Goal: Task Accomplishment & Management: Manage account settings

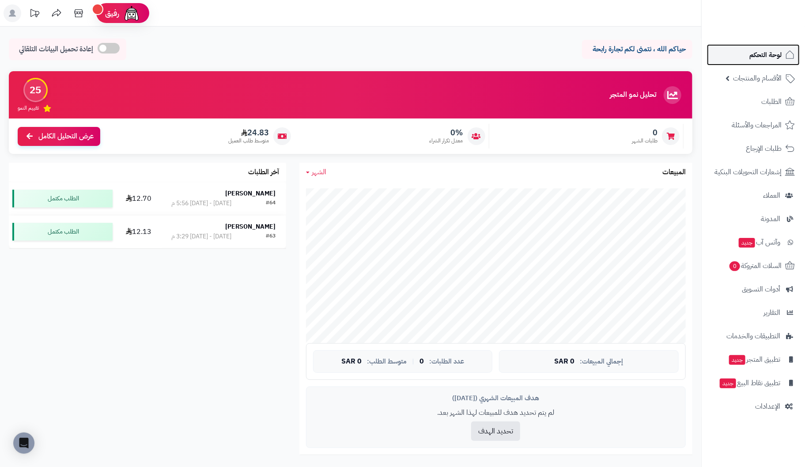
click at [774, 55] on span "لوحة التحكم" at bounding box center [766, 55] width 32 height 12
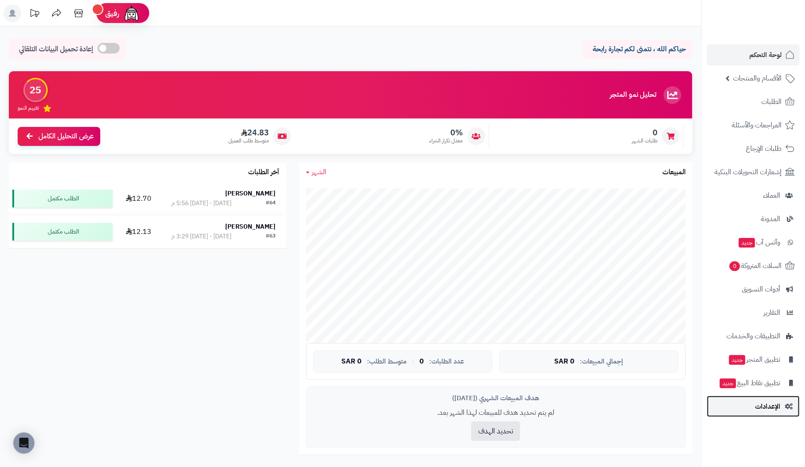
click at [780, 407] on span "الإعدادات" at bounding box center [767, 406] width 25 height 12
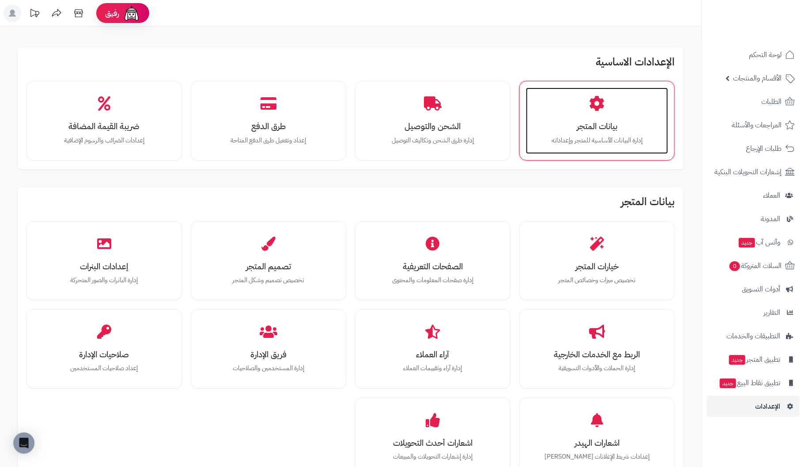
click at [588, 129] on h3 "بيانات المتجر" at bounding box center [597, 125] width 125 height 9
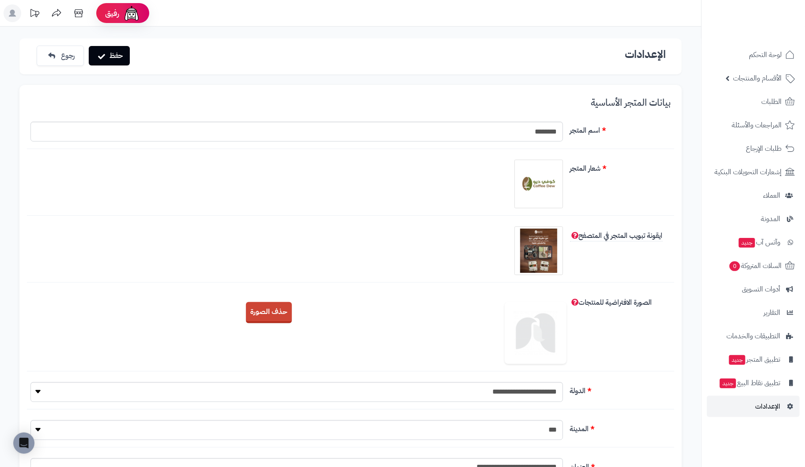
click at [574, 297] on span "الصورة الافتراضية للمنتجات" at bounding box center [611, 302] width 82 height 11
click at [577, 300] on span "الصورة الافتراضية للمنتجات" at bounding box center [611, 302] width 82 height 11
click at [574, 300] on span "الصورة الافتراضية للمنتجات" at bounding box center [611, 302] width 82 height 11
click at [570, 339] on div "الصورة الافتراضية للمنتجات رفع صورة افتراضية للمنتجات حذف الصورة" at bounding box center [351, 332] width 648 height 78
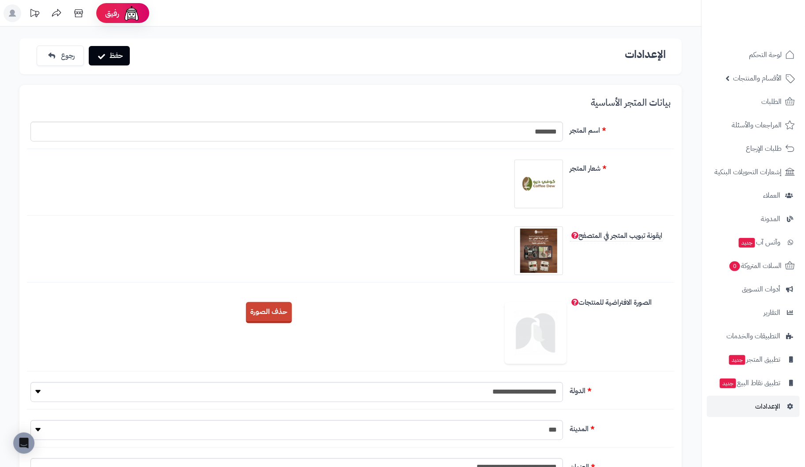
click at [542, 340] on img at bounding box center [536, 333] width 62 height 62
click at [543, 338] on img at bounding box center [536, 333] width 62 height 62
click at [270, 307] on button "حذف الصورة" at bounding box center [269, 311] width 46 height 21
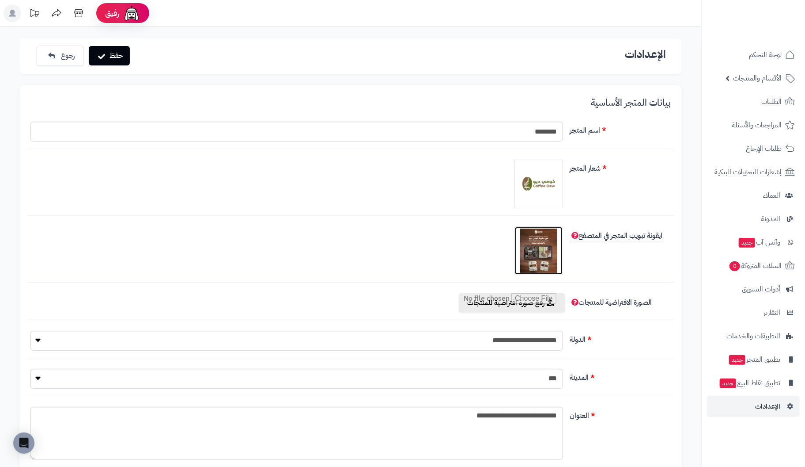
click at [535, 250] on img at bounding box center [539, 250] width 44 height 44
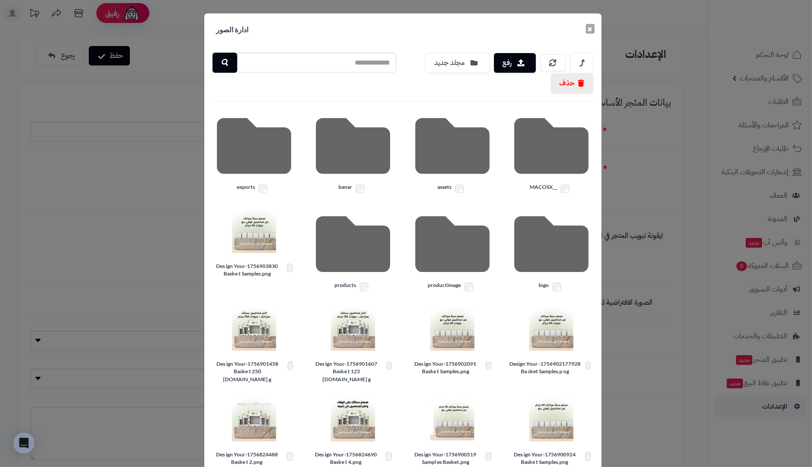
click at [594, 30] on button "×" at bounding box center [590, 29] width 9 height 10
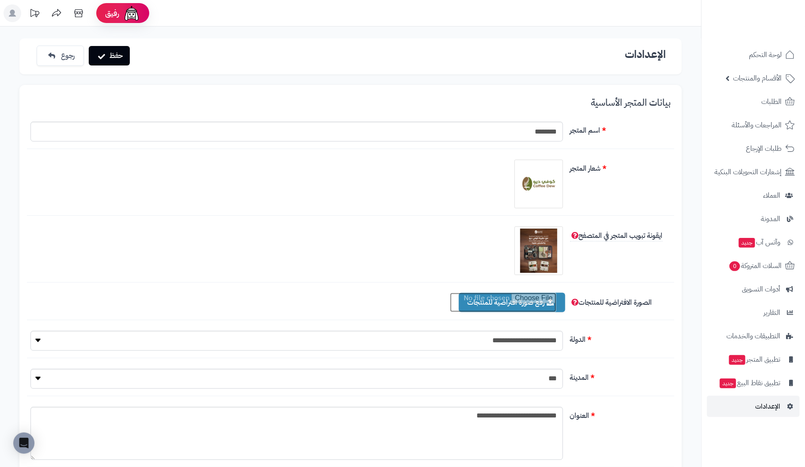
click at [517, 301] on input "file" at bounding box center [503, 301] width 106 height 19
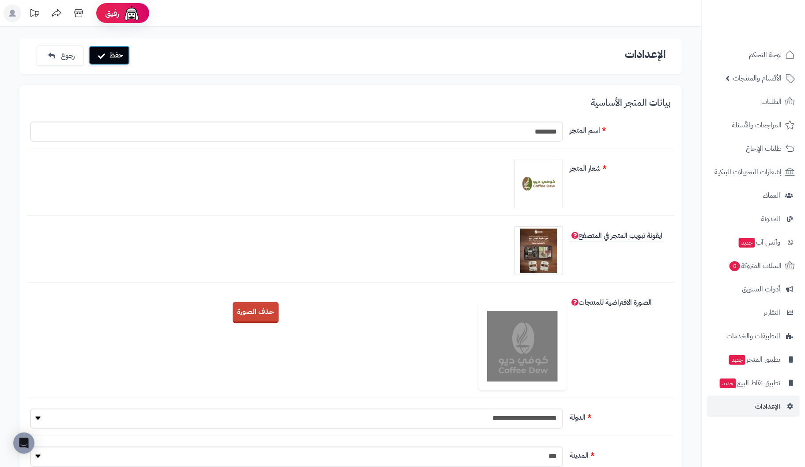
click at [120, 53] on button "حفظ" at bounding box center [109, 55] width 41 height 19
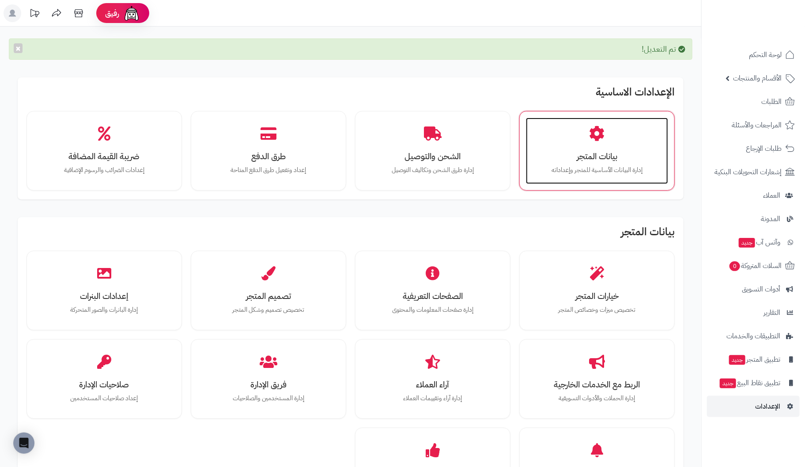
click at [581, 140] on div "بيانات المتجر إدارة البيانات الأساسية للمتجر وإعداداته" at bounding box center [597, 151] width 142 height 66
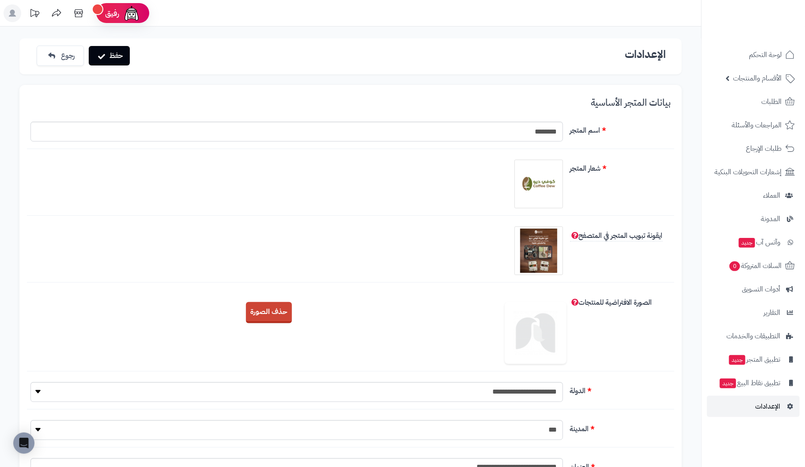
click at [535, 346] on img at bounding box center [536, 333] width 62 height 62
click at [258, 308] on button "حذف الصورة" at bounding box center [269, 311] width 46 height 21
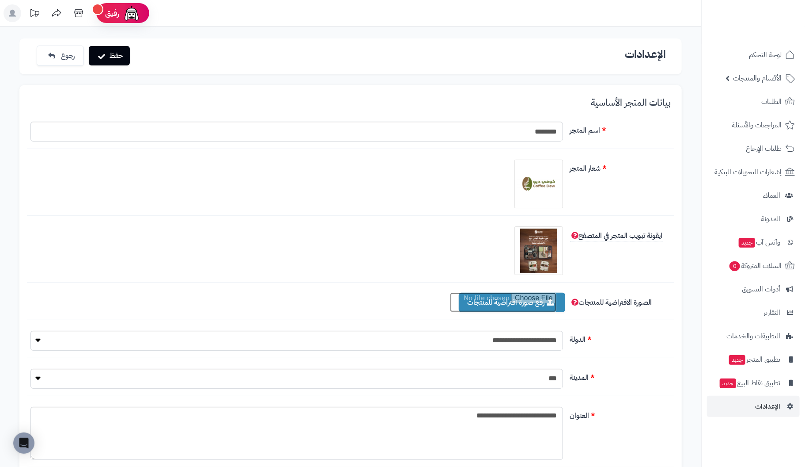
click at [521, 300] on input "file" at bounding box center [503, 301] width 106 height 19
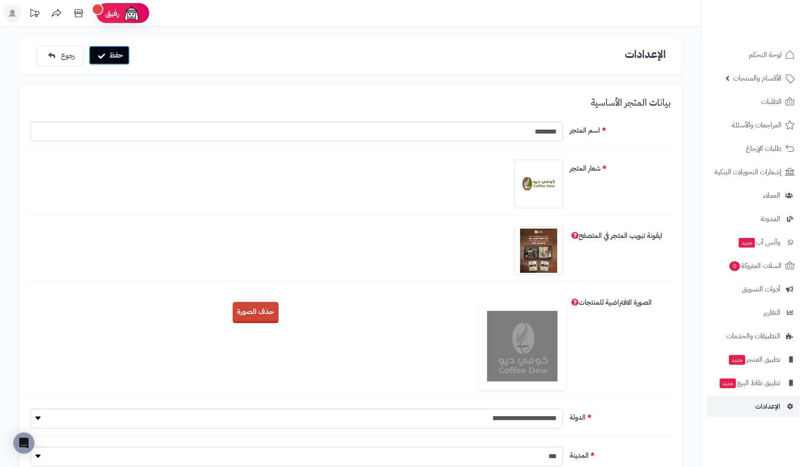
click at [115, 56] on button "حفظ" at bounding box center [109, 55] width 41 height 19
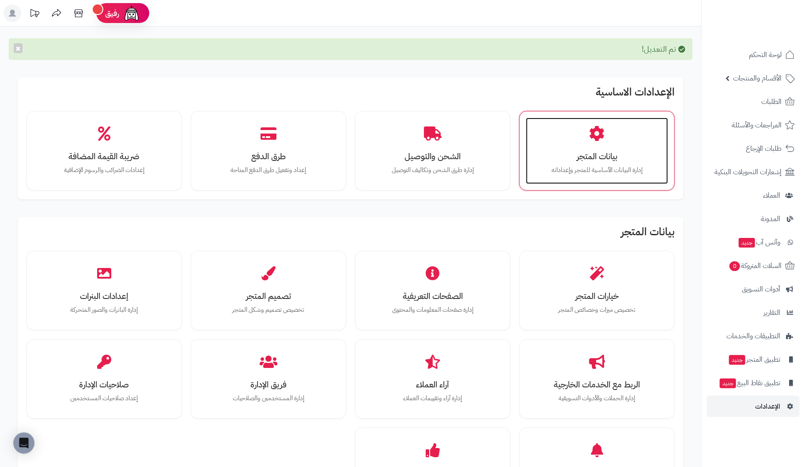
click at [604, 156] on h3 "بيانات المتجر" at bounding box center [597, 156] width 125 height 9
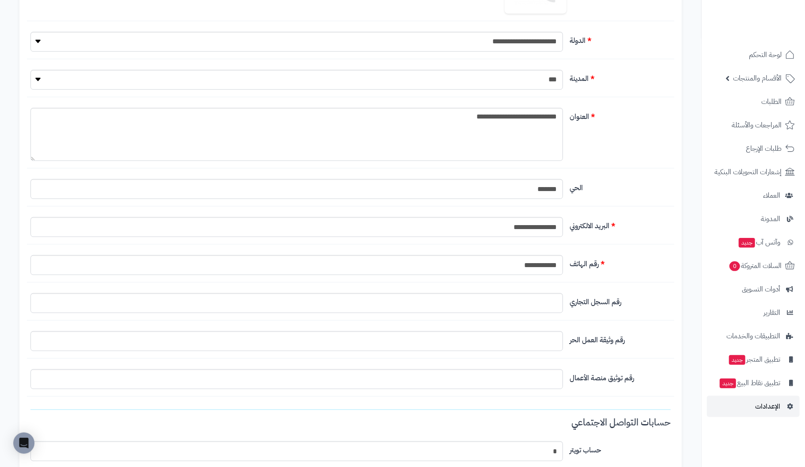
scroll to position [353, 0]
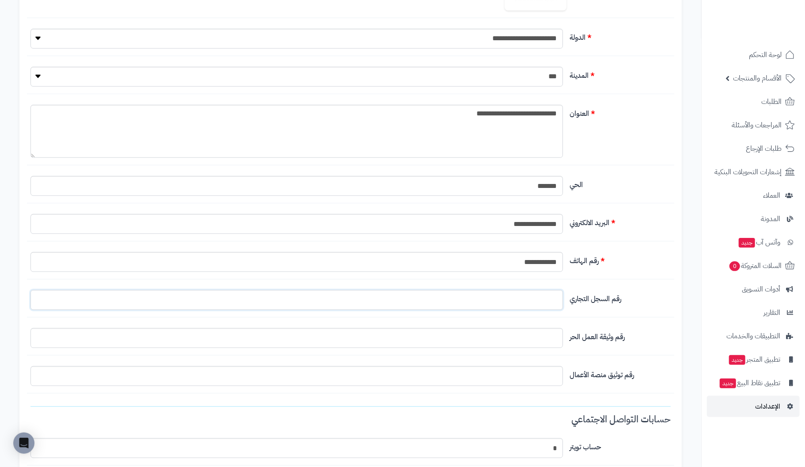
click at [548, 295] on input "التخطيط الافتراضي" at bounding box center [296, 300] width 533 height 20
click at [530, 330] on input "التخطيط الافتراضي" at bounding box center [296, 338] width 533 height 20
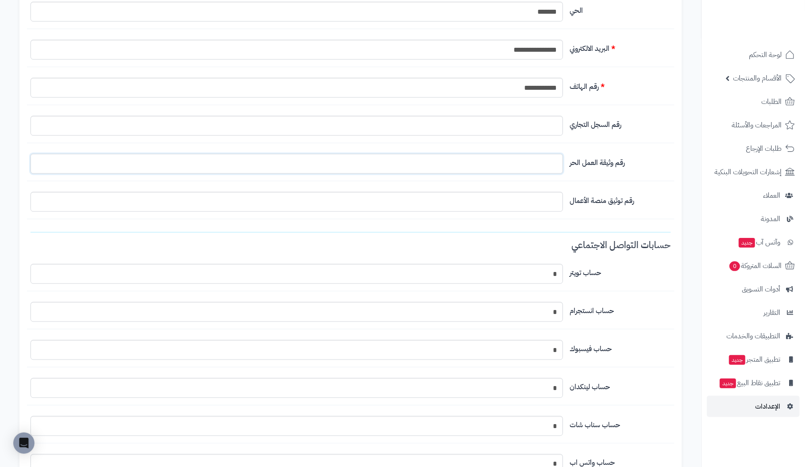
scroll to position [530, 0]
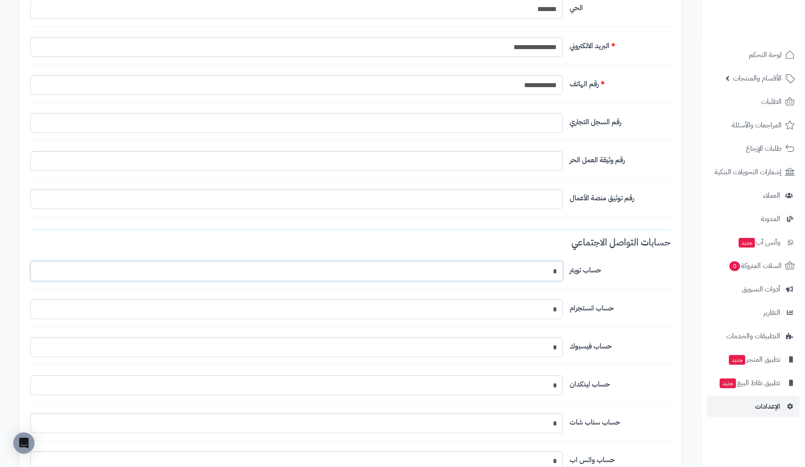
click at [503, 265] on input "*" at bounding box center [296, 271] width 533 height 20
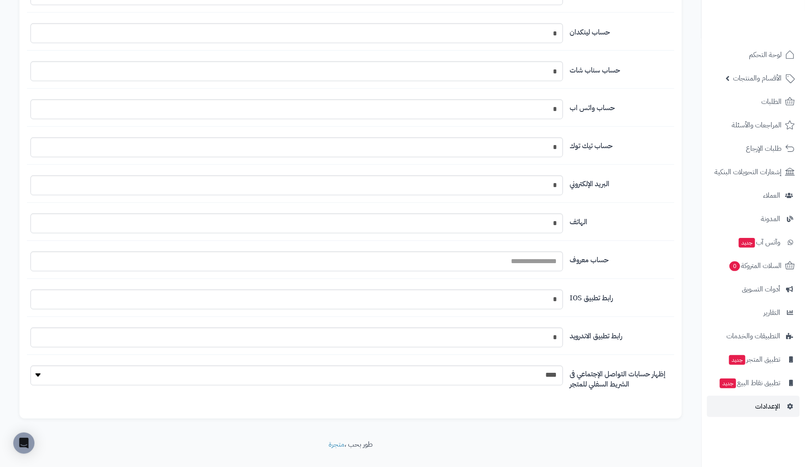
scroll to position [893, 0]
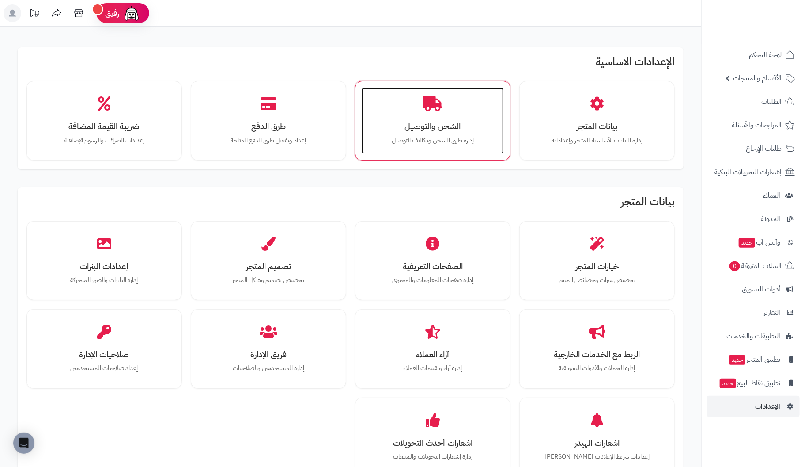
click at [456, 136] on p "إدارة طرق الشحن وتكاليف التوصيل" at bounding box center [433, 141] width 125 height 10
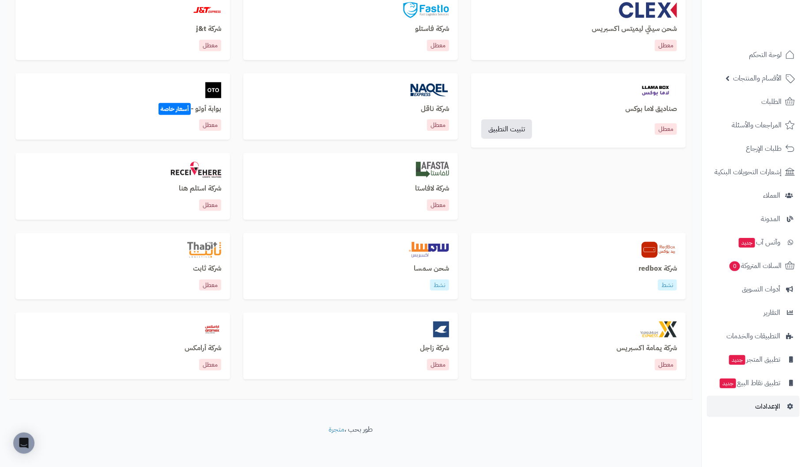
scroll to position [393, 0]
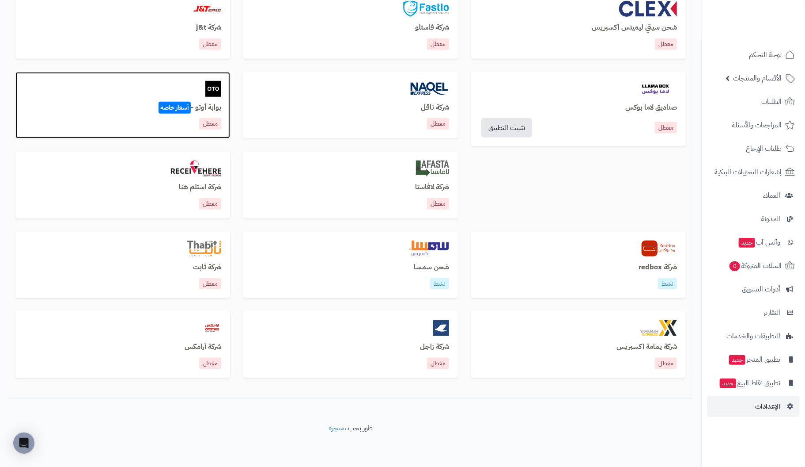
click at [164, 116] on div "بوابة أوتو - أسعار خاصة معطل" at bounding box center [122, 117] width 197 height 26
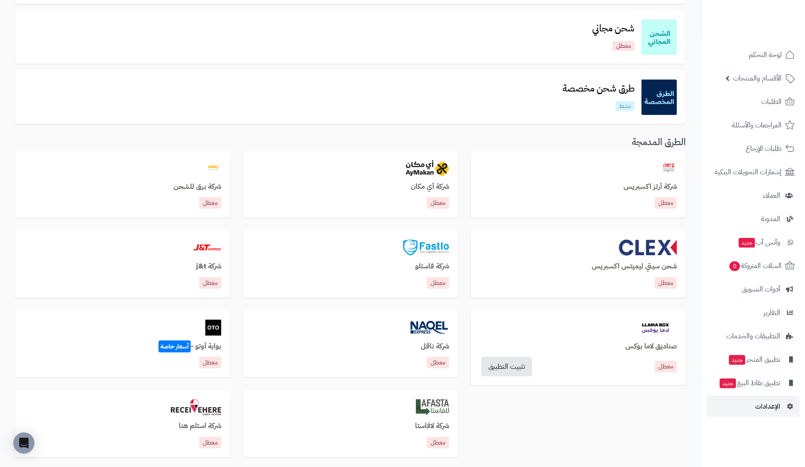
scroll to position [176, 0]
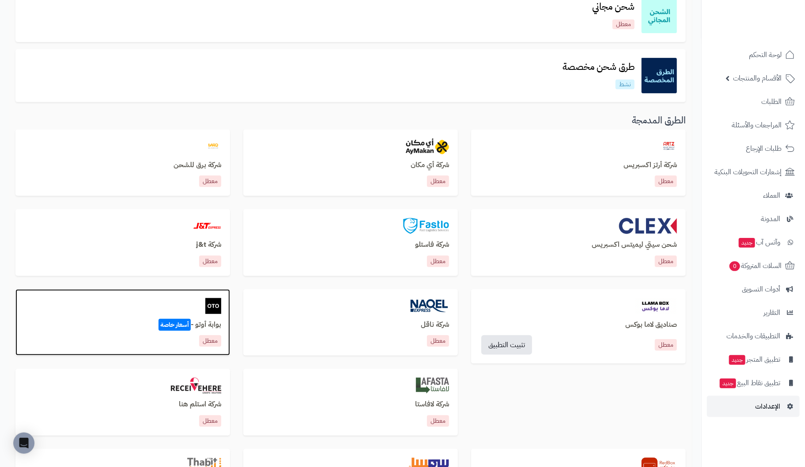
click at [119, 308] on div at bounding box center [122, 306] width 197 height 16
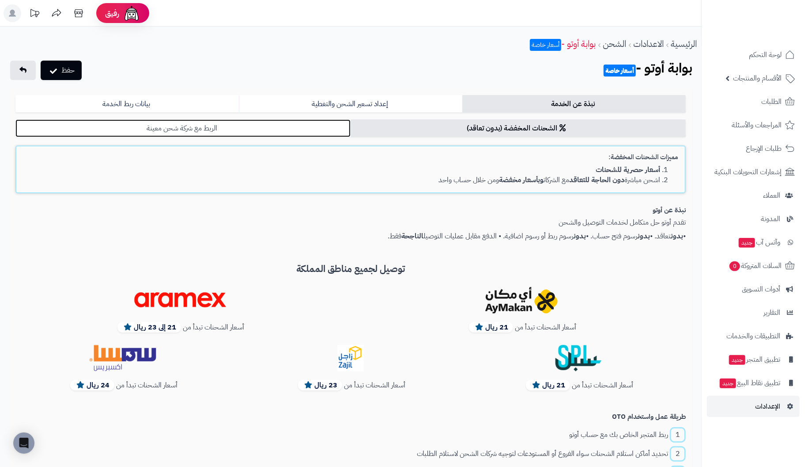
click at [203, 125] on link "الربط مع شركة شحن معينة" at bounding box center [182, 128] width 335 height 18
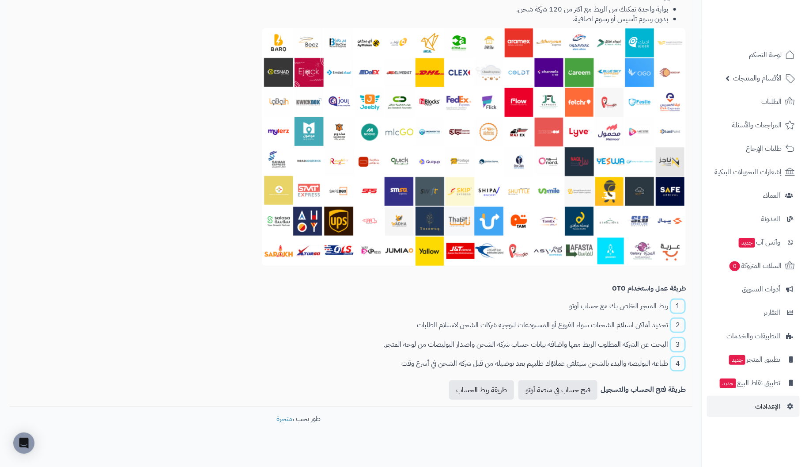
scroll to position [209, 0]
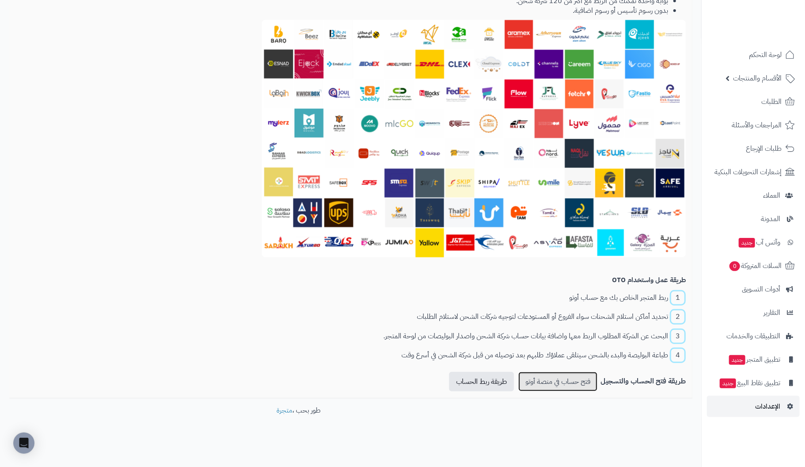
click at [571, 386] on link "فتح حساب في منصة أوتو" at bounding box center [558, 381] width 79 height 19
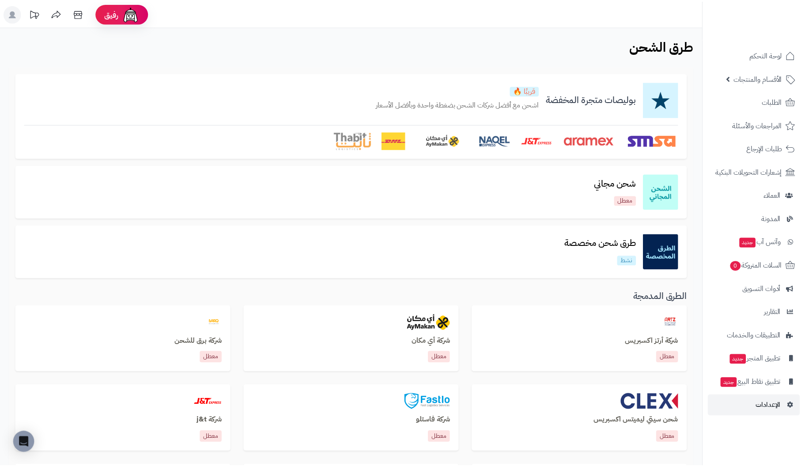
scroll to position [176, 0]
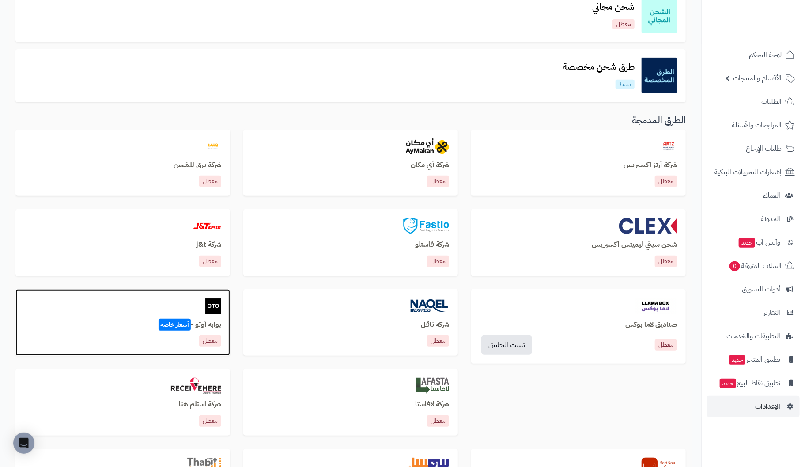
click at [207, 339] on p "معطل" at bounding box center [210, 340] width 22 height 11
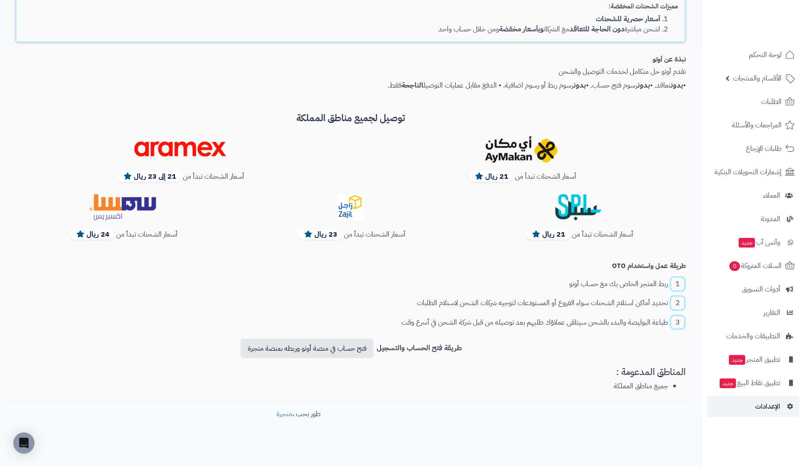
scroll to position [154, 0]
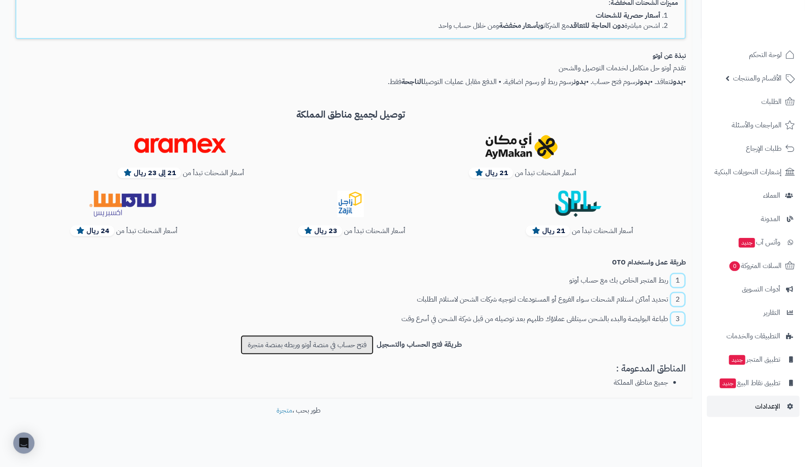
click at [283, 345] on link "فتح حساب في منصة أوتو وربطه بمنصة متجرة" at bounding box center [307, 344] width 133 height 19
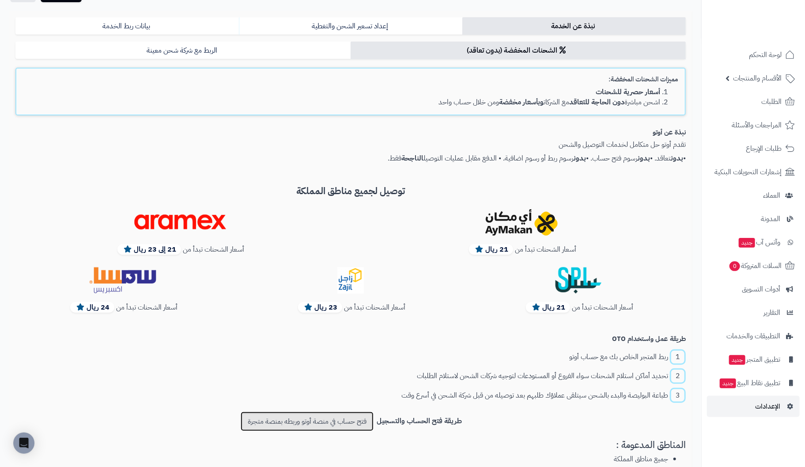
scroll to position [0, 0]
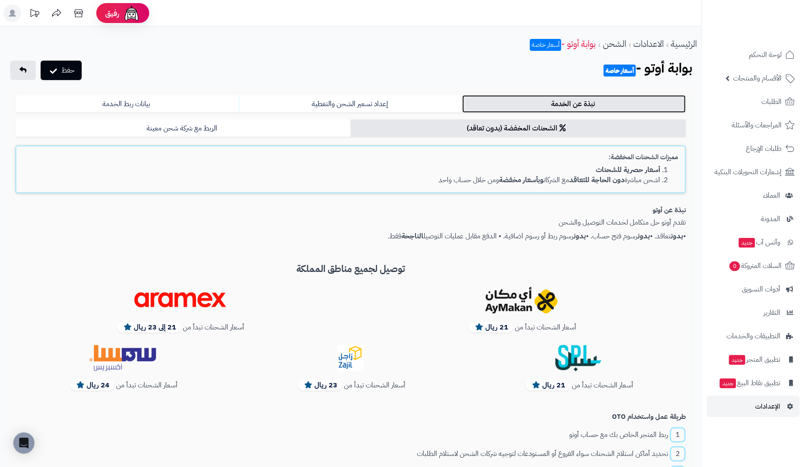
click at [556, 102] on link "نبذة عن الخدمة" at bounding box center [575, 104] width 224 height 18
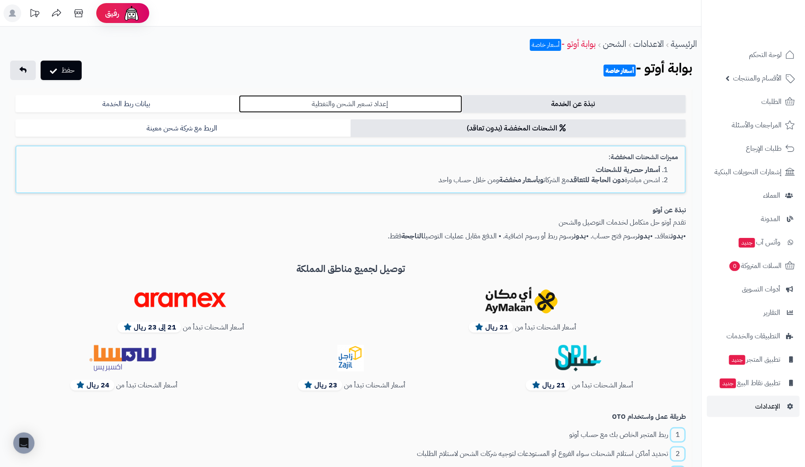
click at [294, 106] on link "إعداد تسعير الشحن والتغطية" at bounding box center [351, 104] width 224 height 18
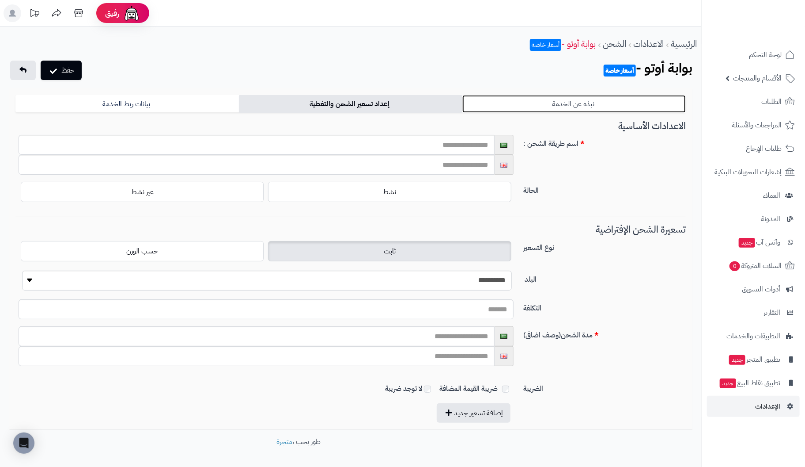
click at [574, 103] on link "نبذة عن الخدمة" at bounding box center [575, 104] width 224 height 18
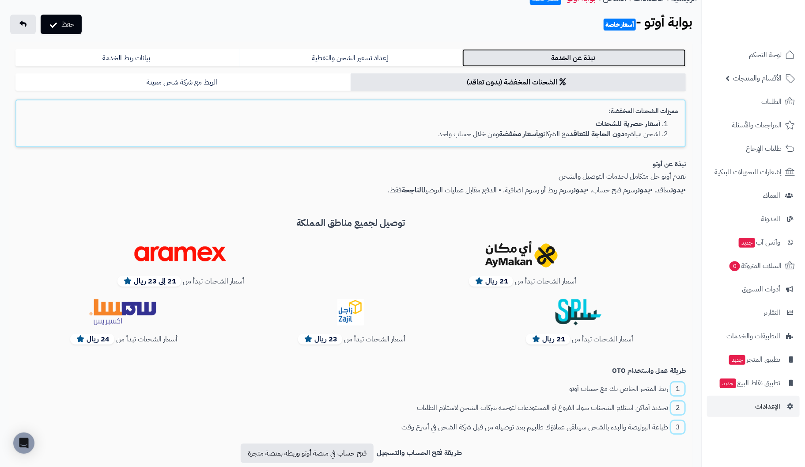
scroll to position [154, 0]
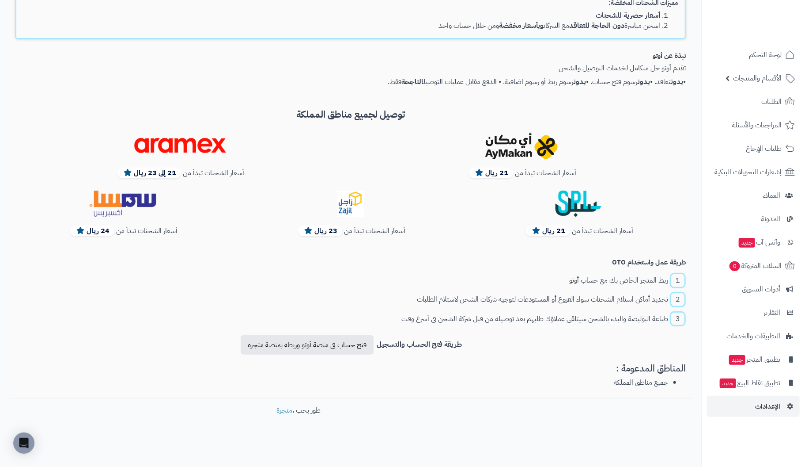
click at [418, 342] on b "طريقة فتح الحساب والتسجيل" at bounding box center [419, 344] width 85 height 11
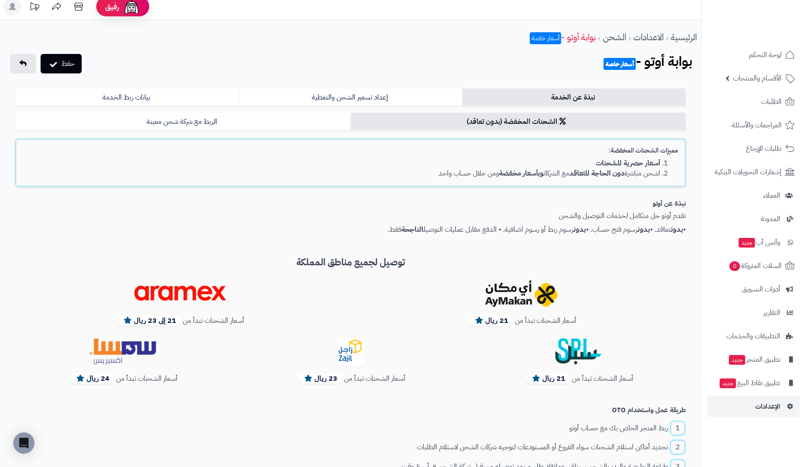
scroll to position [0, 0]
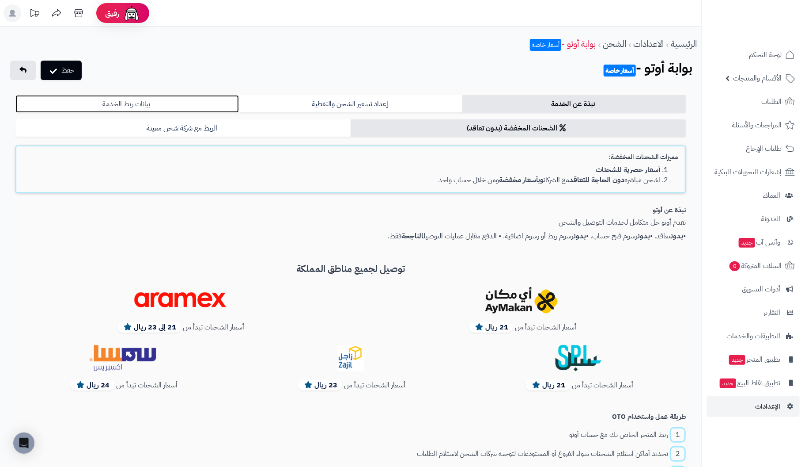
click at [126, 106] on link "بيانات ربط الخدمة" at bounding box center [127, 104] width 224 height 18
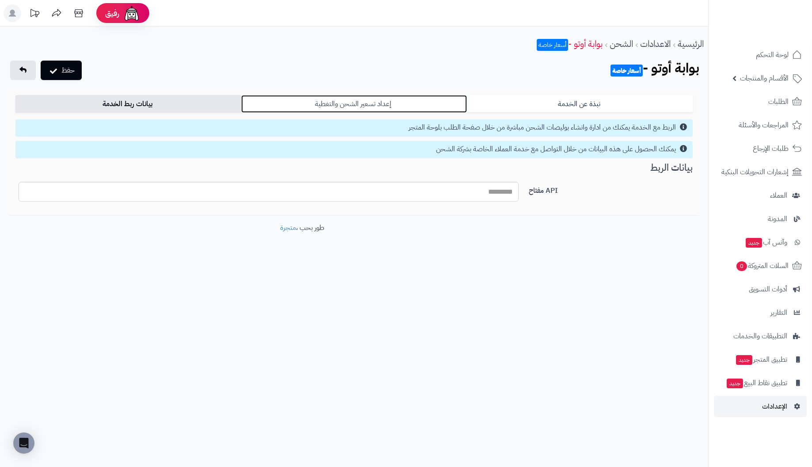
click at [339, 105] on link "إعداد تسعير الشحن والتغطية" at bounding box center [354, 104] width 226 height 18
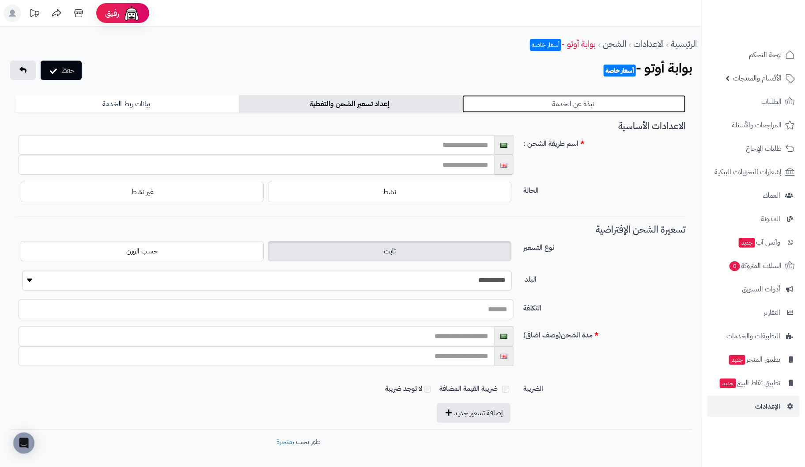
click at [584, 103] on link "نبذة عن الخدمة" at bounding box center [575, 104] width 224 height 18
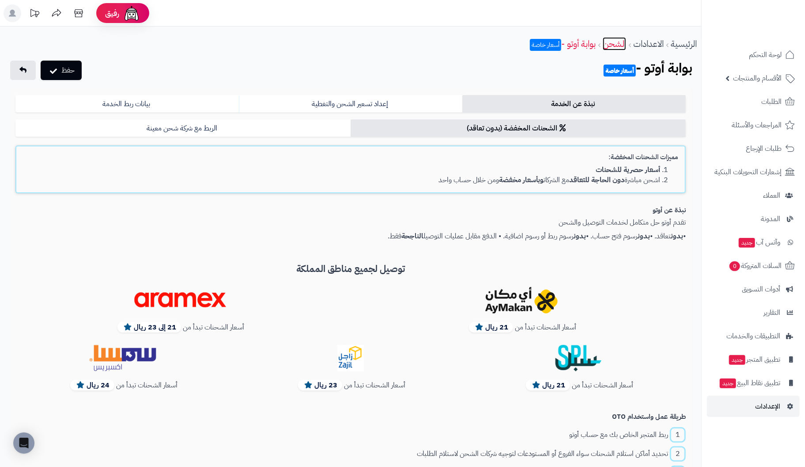
click at [619, 46] on link "الشحن" at bounding box center [614, 43] width 23 height 13
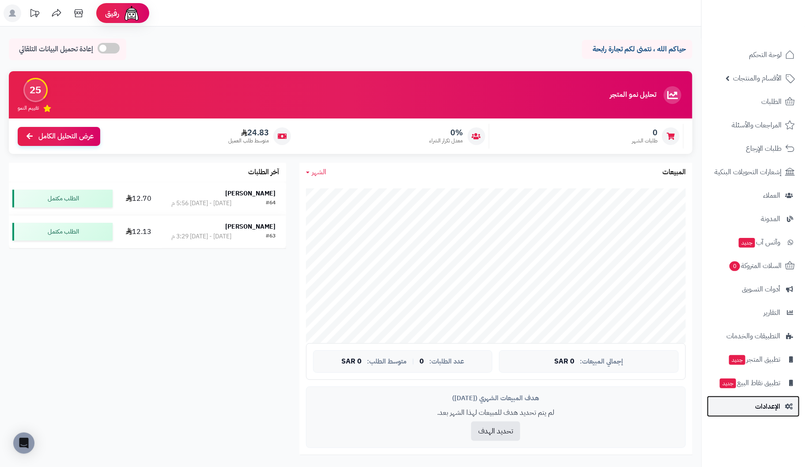
click at [769, 406] on span "الإعدادات" at bounding box center [767, 406] width 25 height 12
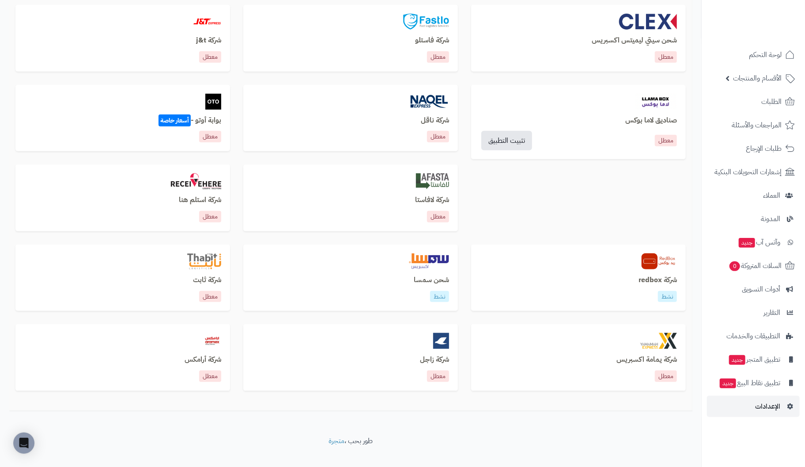
scroll to position [393, 0]
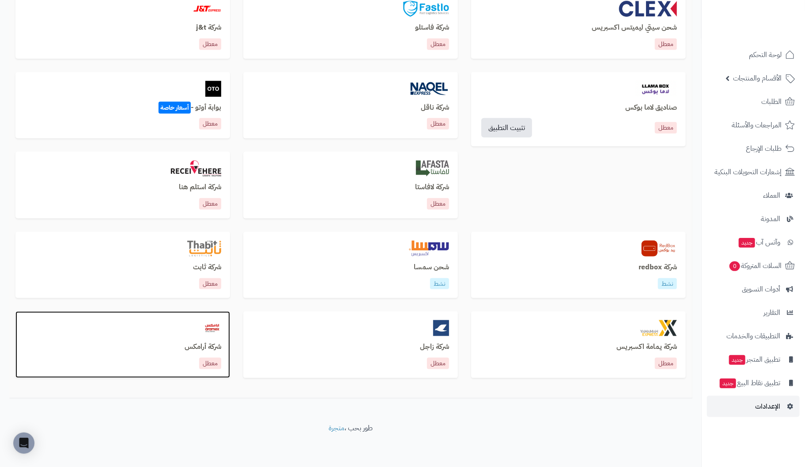
click at [204, 346] on h3 "شركة أرامكس" at bounding box center [122, 347] width 197 height 8
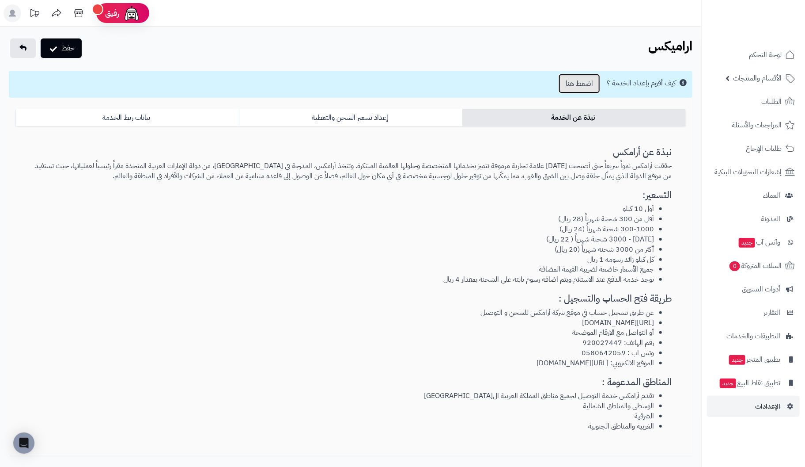
click at [581, 85] on link "اضغط هنا" at bounding box center [580, 83] width 42 height 19
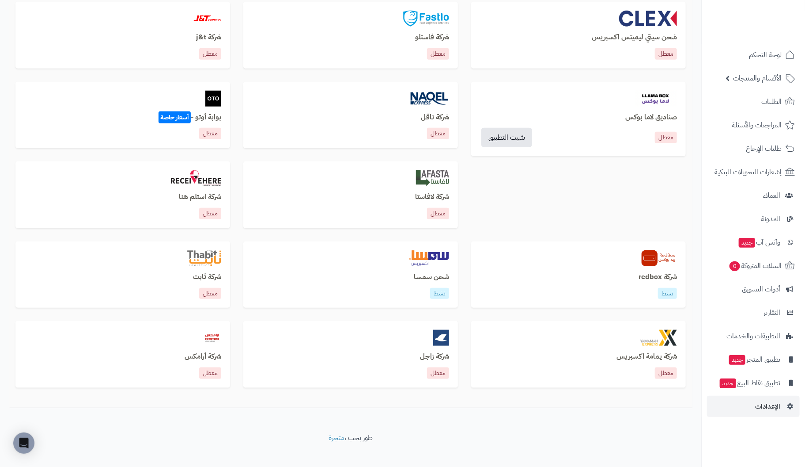
scroll to position [393, 0]
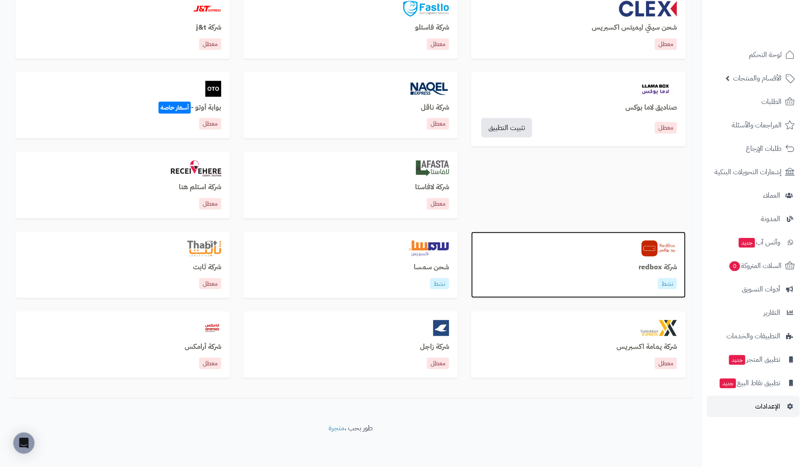
click at [669, 281] on p "نشط" at bounding box center [667, 283] width 19 height 11
